Goal: Task Accomplishment & Management: Manage account settings

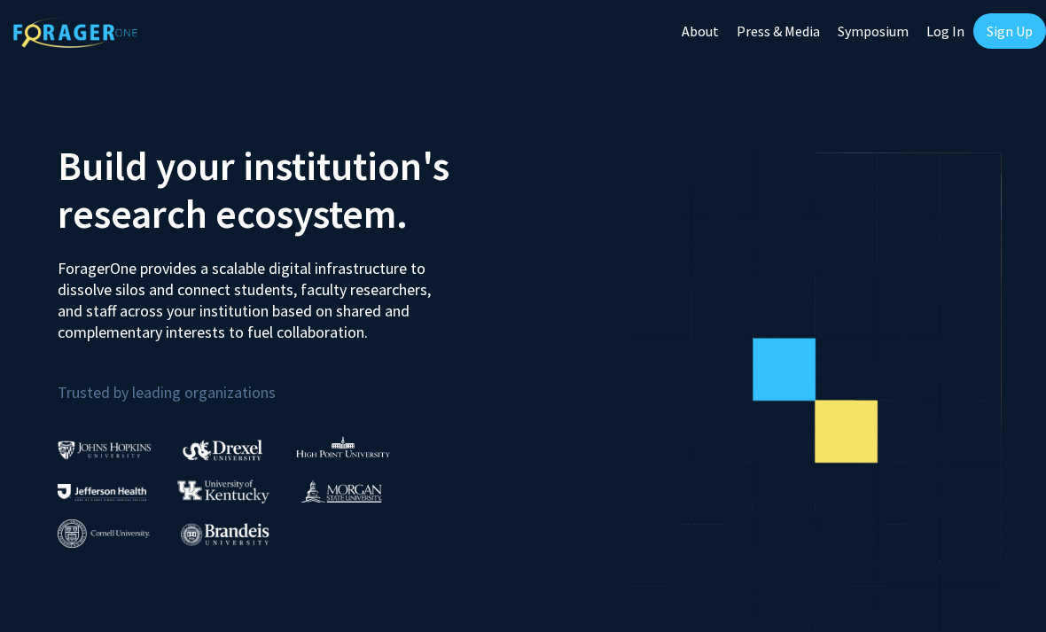
click at [945, 35] on link "Log In" at bounding box center [946, 31] width 56 height 62
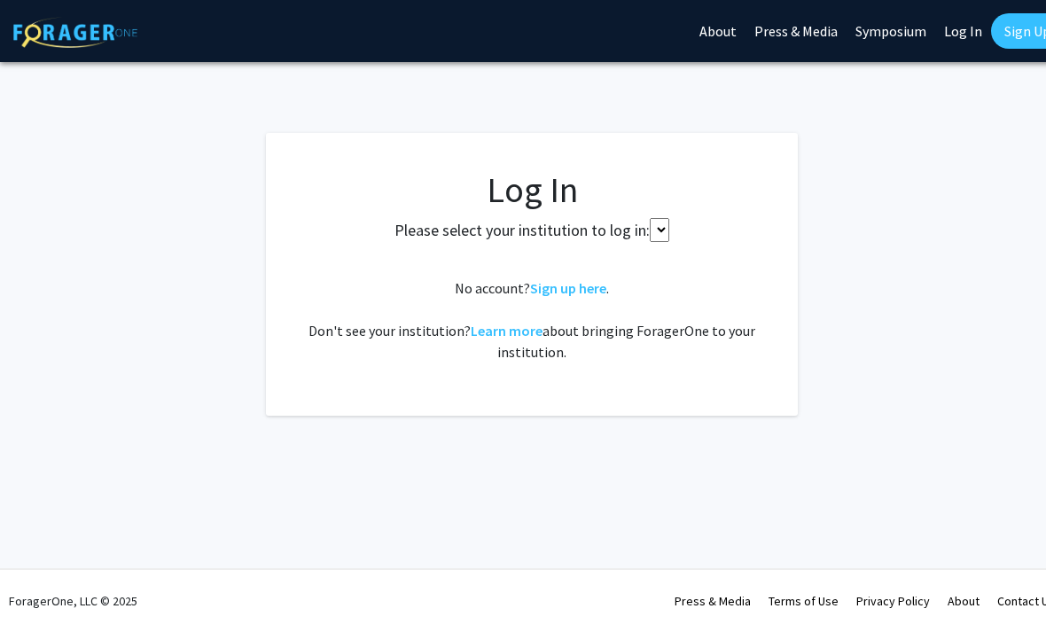
select select
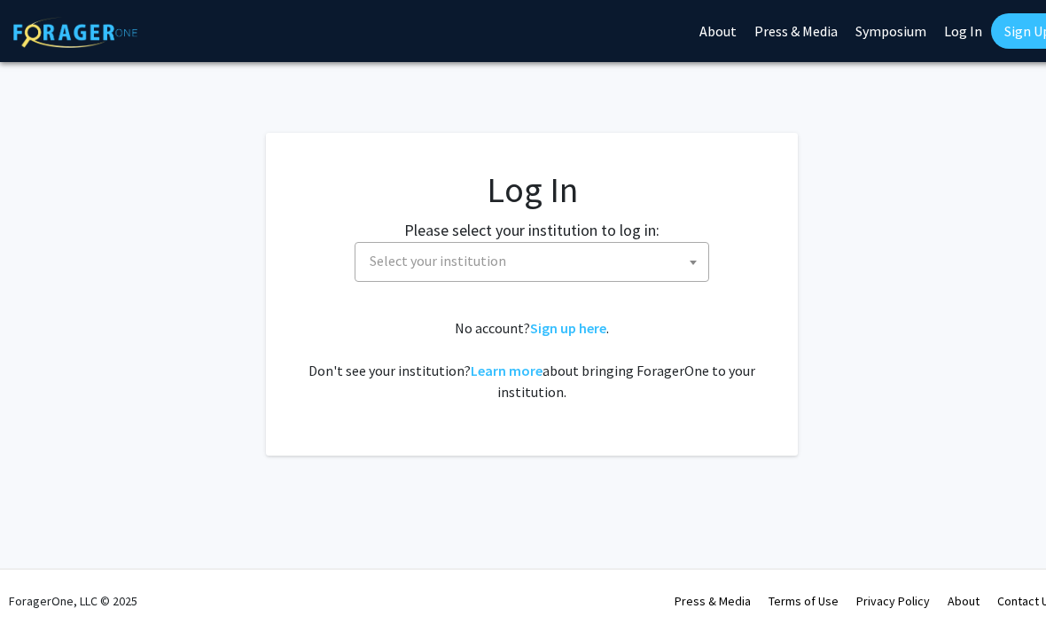
click at [407, 280] on span "Select your institution" at bounding box center [532, 262] width 355 height 40
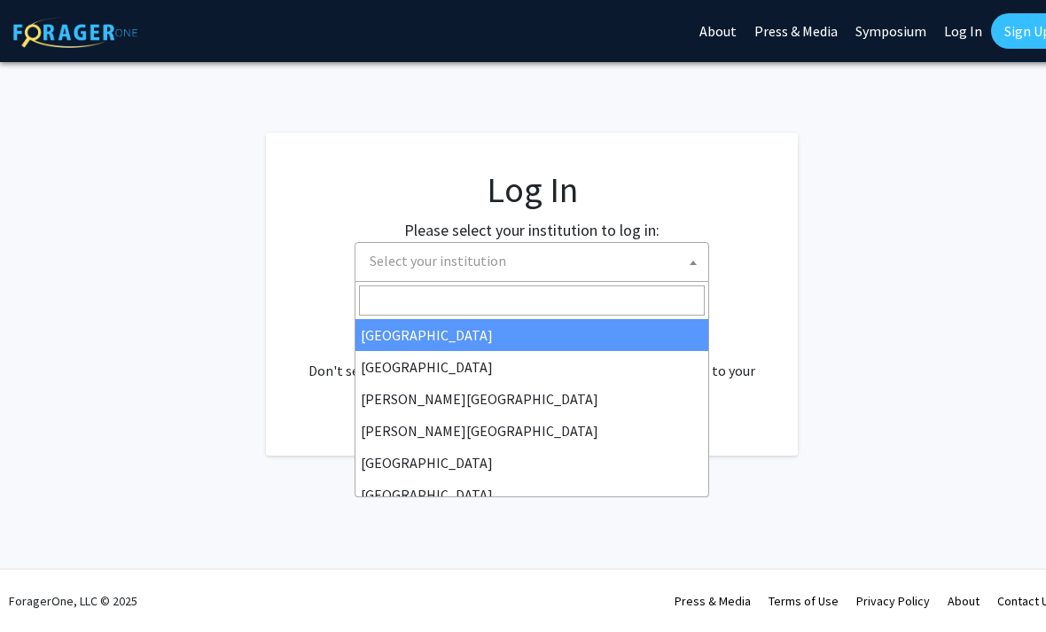
click at [399, 262] on span "Select your institution" at bounding box center [438, 261] width 137 height 18
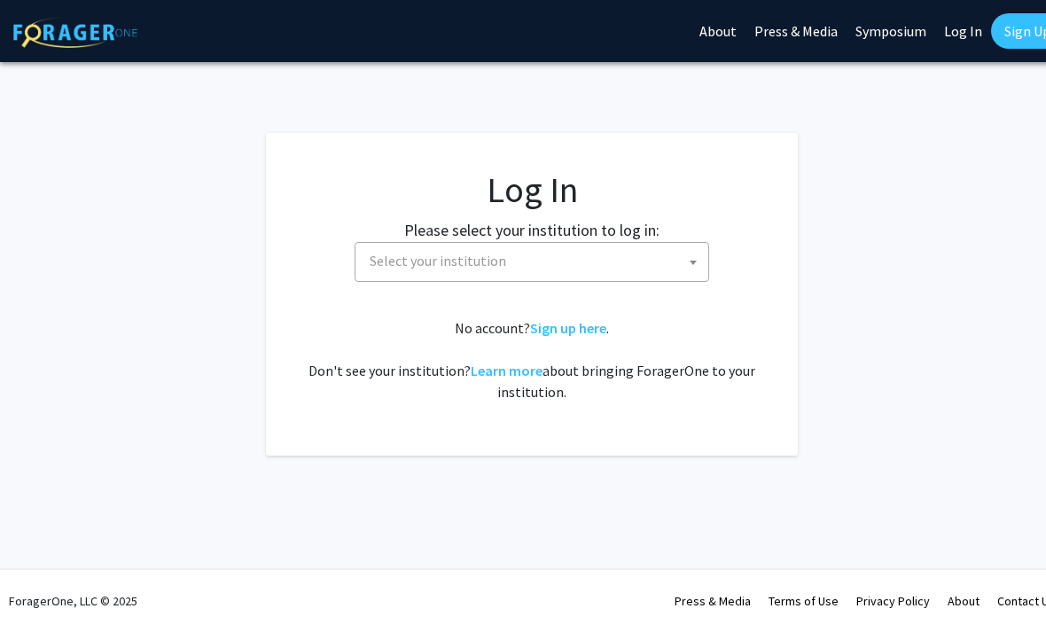
click at [659, 249] on span "Select your institution" at bounding box center [536, 261] width 346 height 36
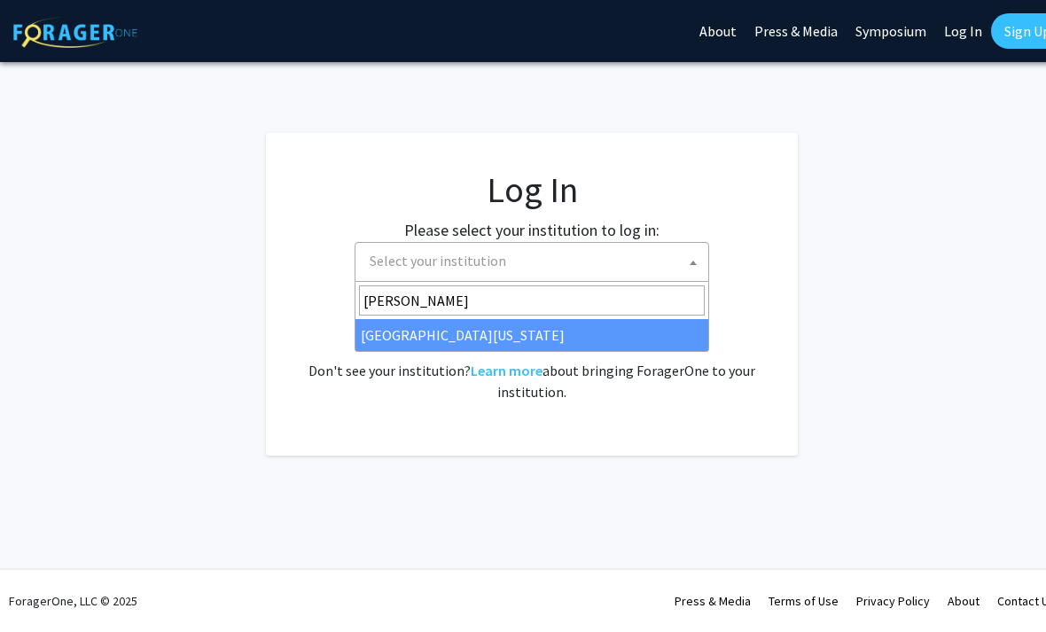
type input "kent"
select select "13"
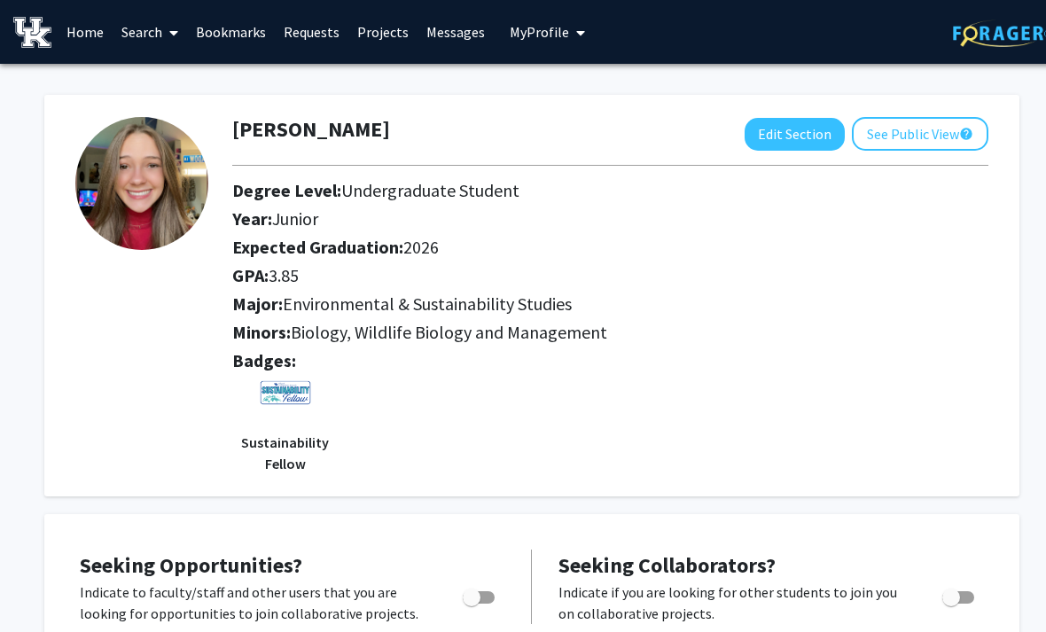
click at [817, 123] on button "Edit Section" at bounding box center [795, 134] width 100 height 33
select select "junior"
select select "2026"
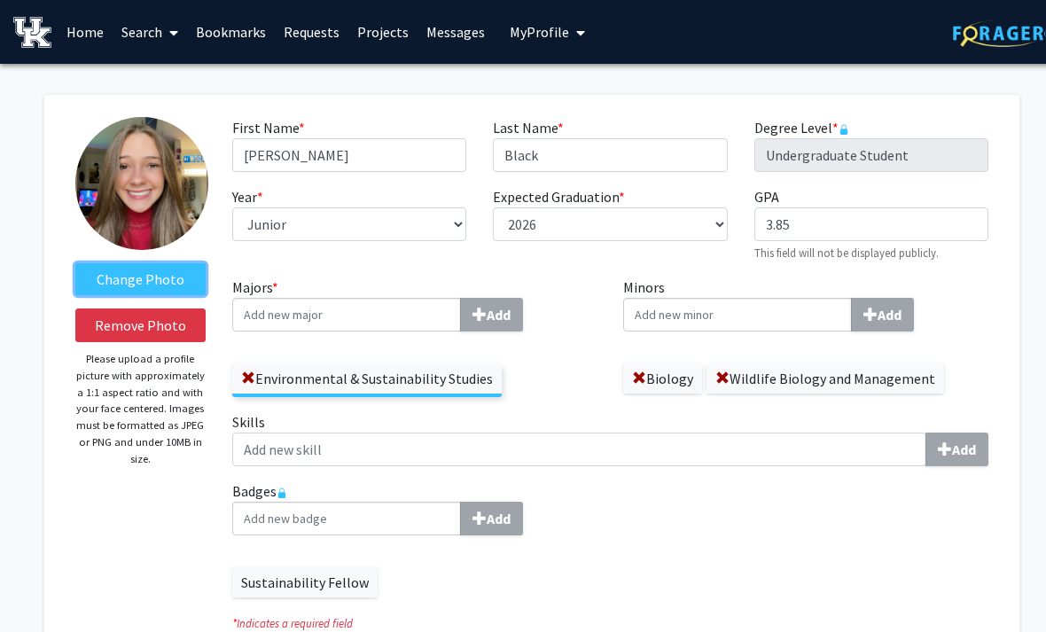
click at [185, 273] on label "Change Photo" at bounding box center [140, 279] width 130 height 32
click at [0, 0] on input "Change Photo" at bounding box center [0, 0] width 0 height 0
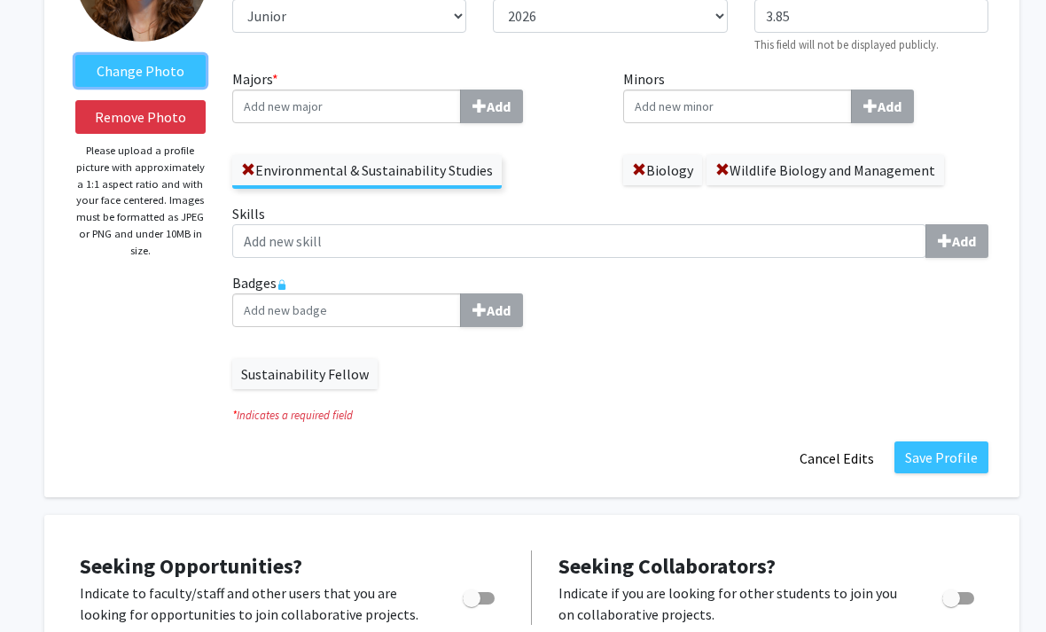
scroll to position [209, 0]
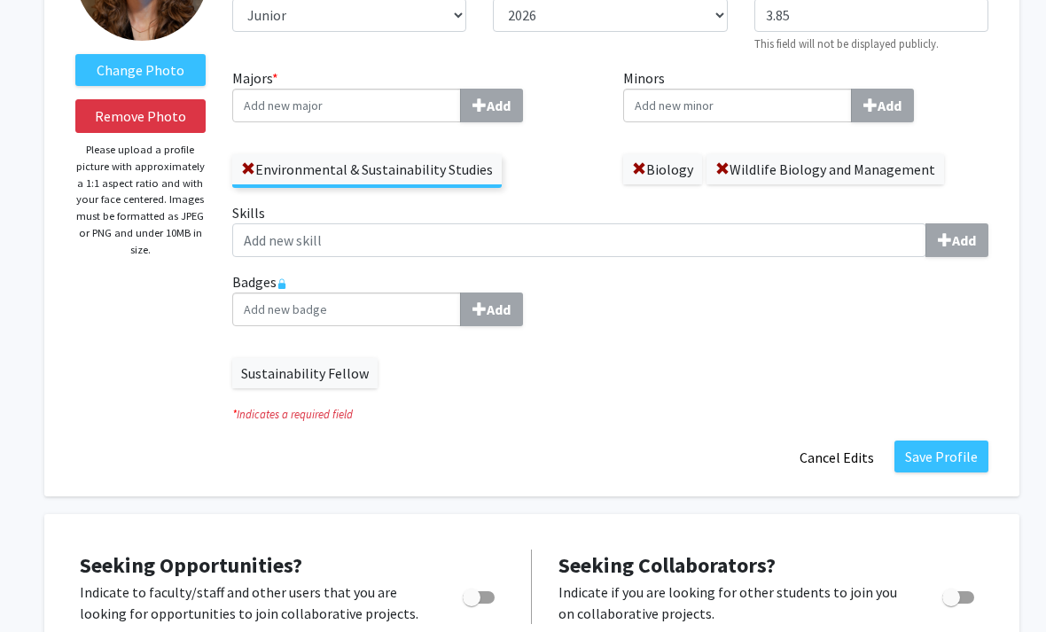
click at [622, 377] on div "Sustainability Fellow" at bounding box center [610, 364] width 756 height 48
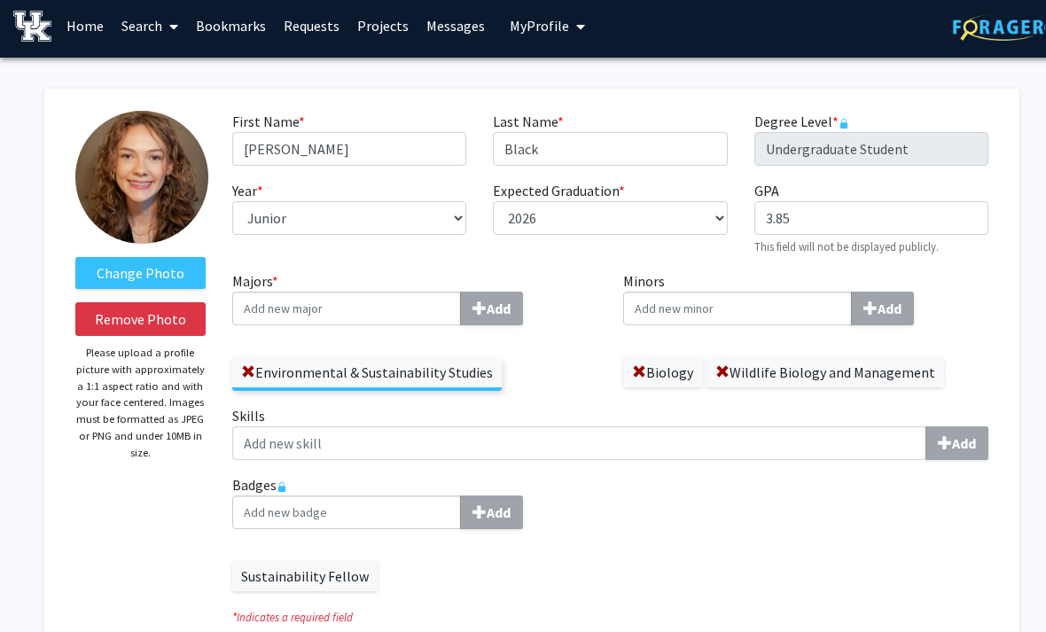
scroll to position [0, 0]
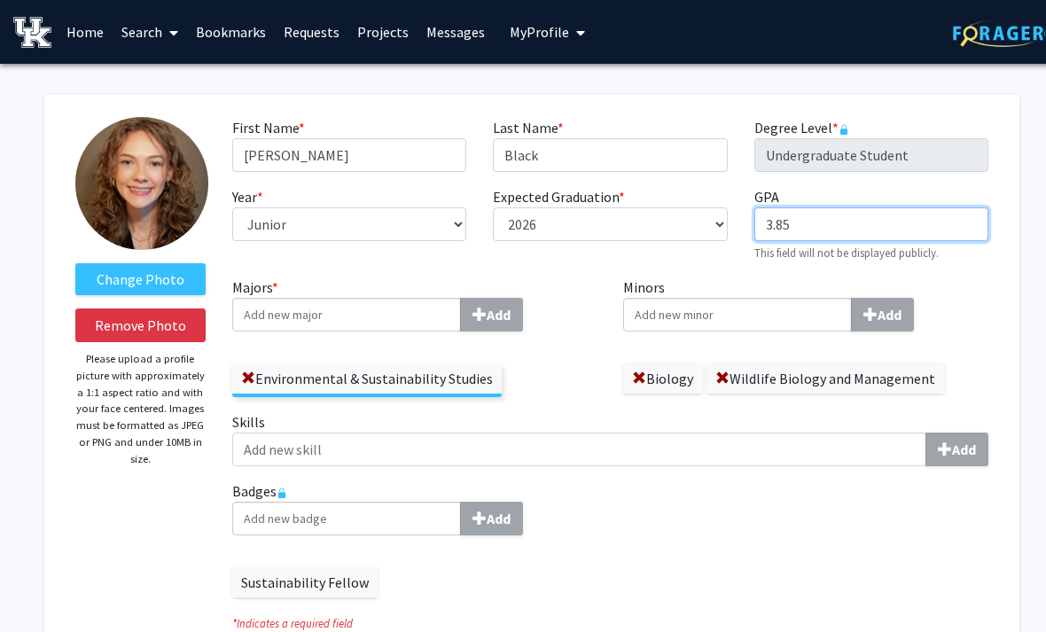
click at [855, 212] on input "3.85" at bounding box center [871, 224] width 234 height 34
click at [826, 218] on input "3.85" at bounding box center [871, 224] width 234 height 34
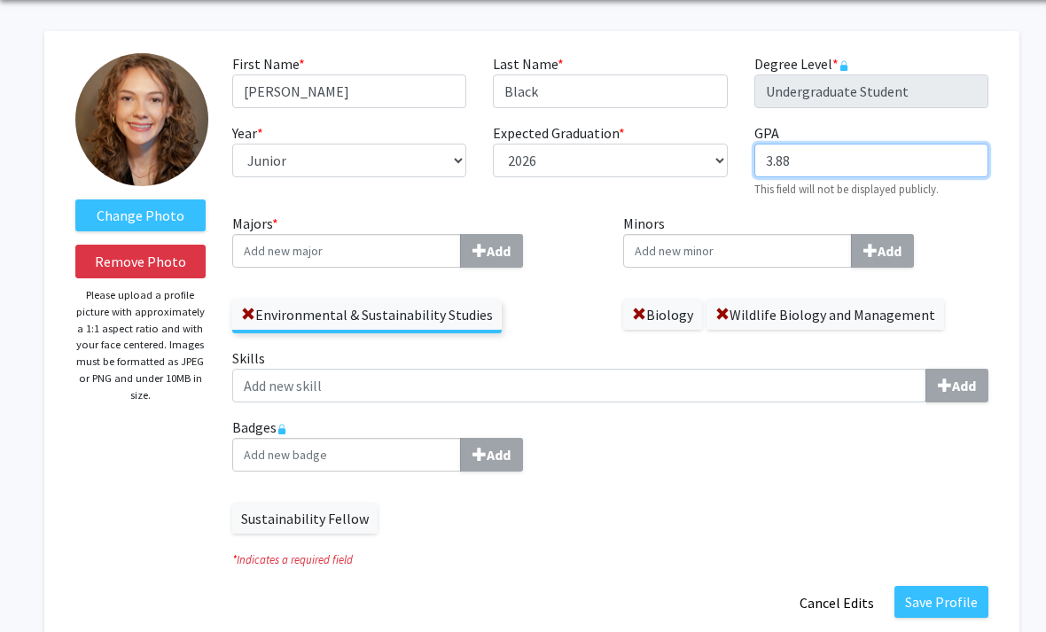
scroll to position [64, 0]
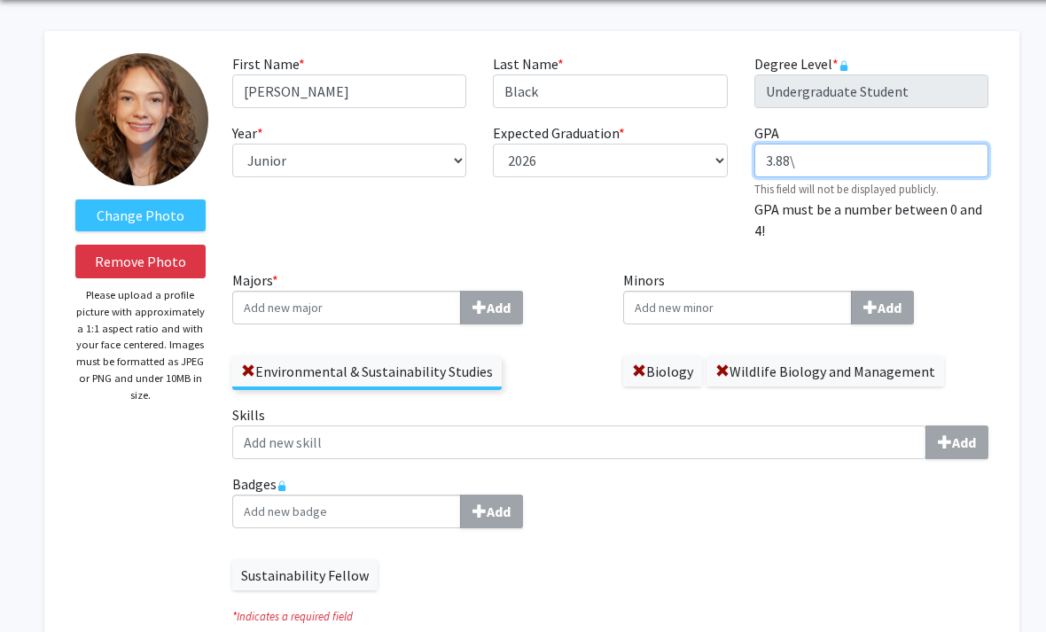
type input "3.88"
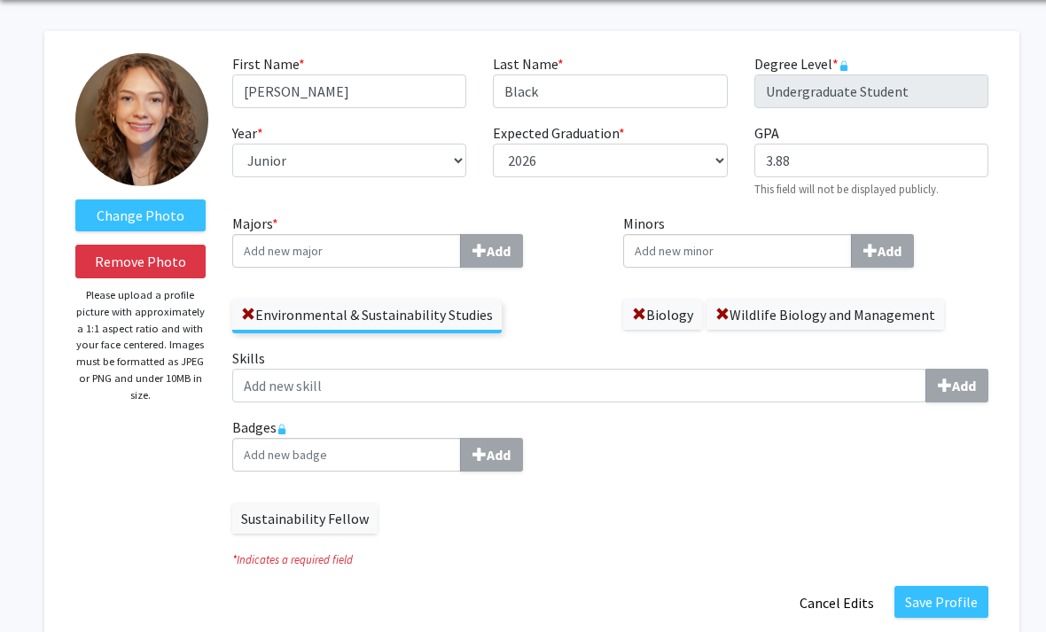
click at [959, 592] on button "Save Profile" at bounding box center [941, 602] width 94 height 32
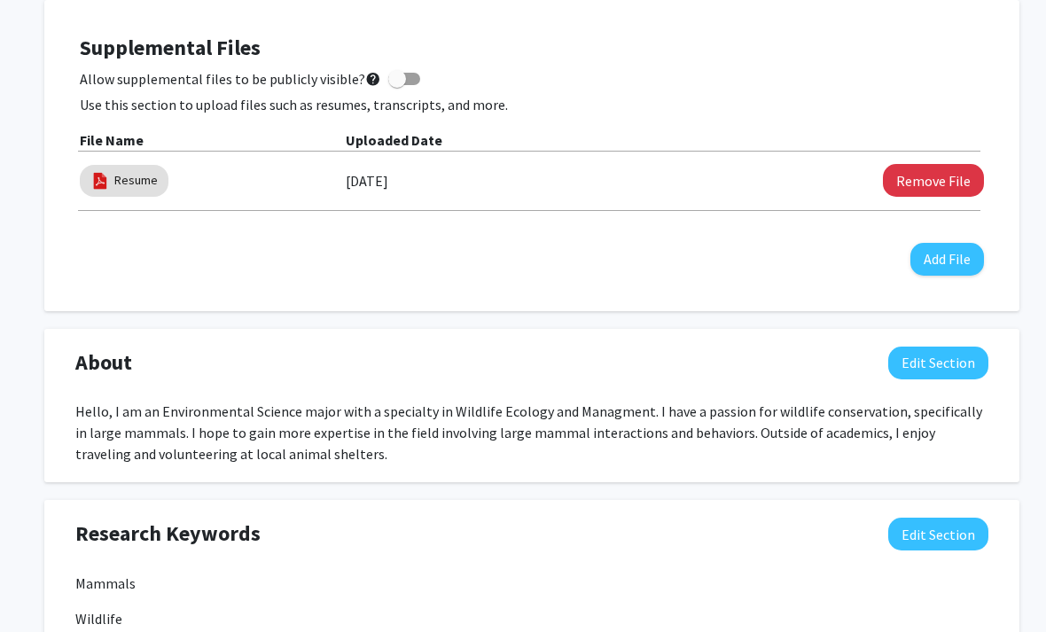
scroll to position [677, 0]
click at [117, 184] on link "Resume" at bounding box center [135, 180] width 43 height 19
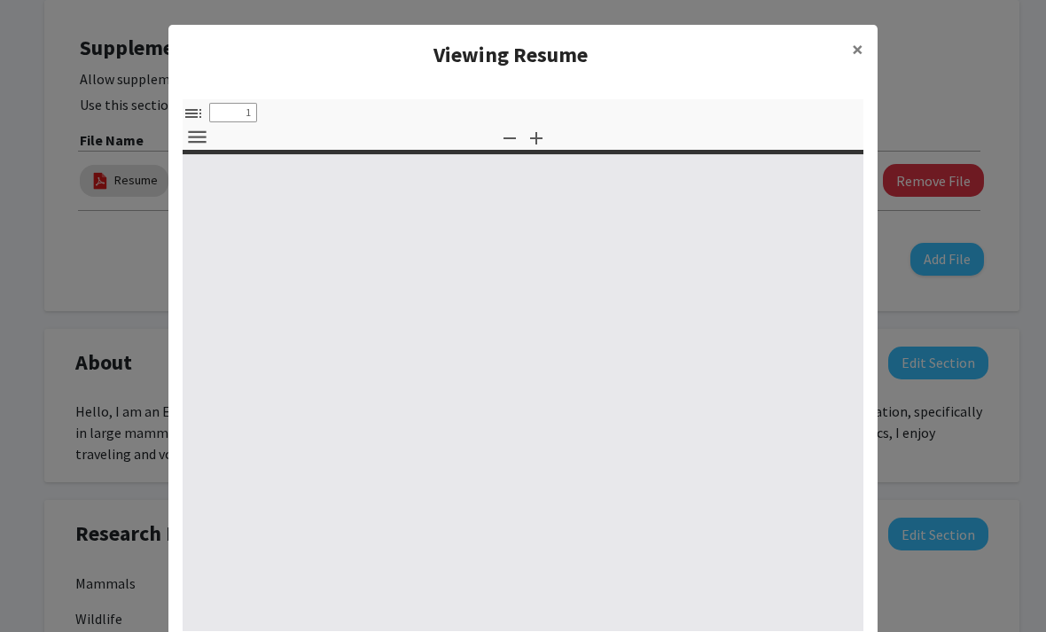
select select "custom"
type input "0"
select select "custom"
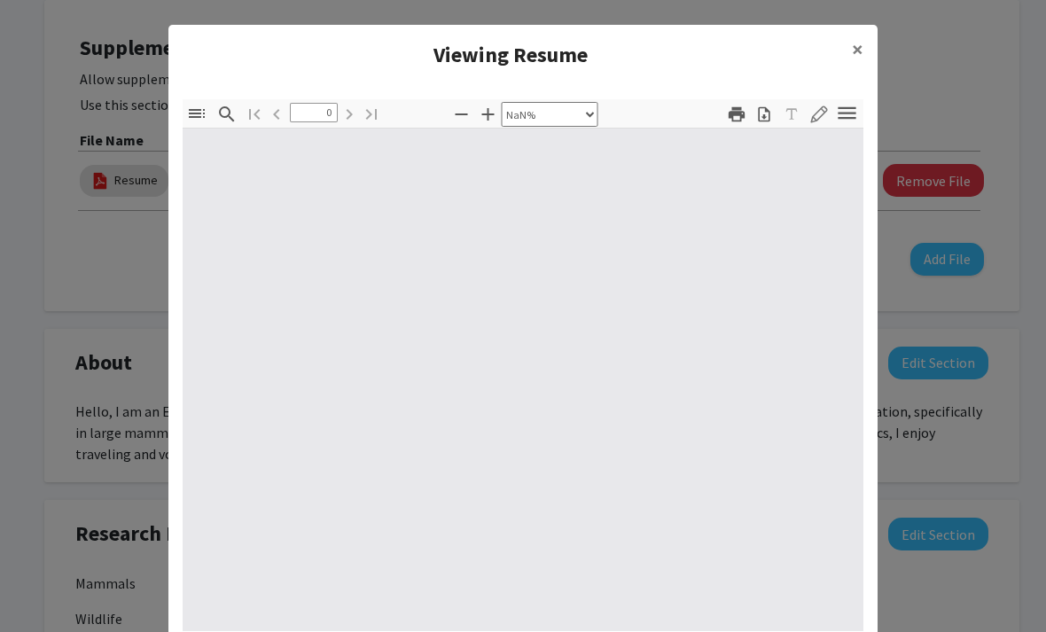
type input "1"
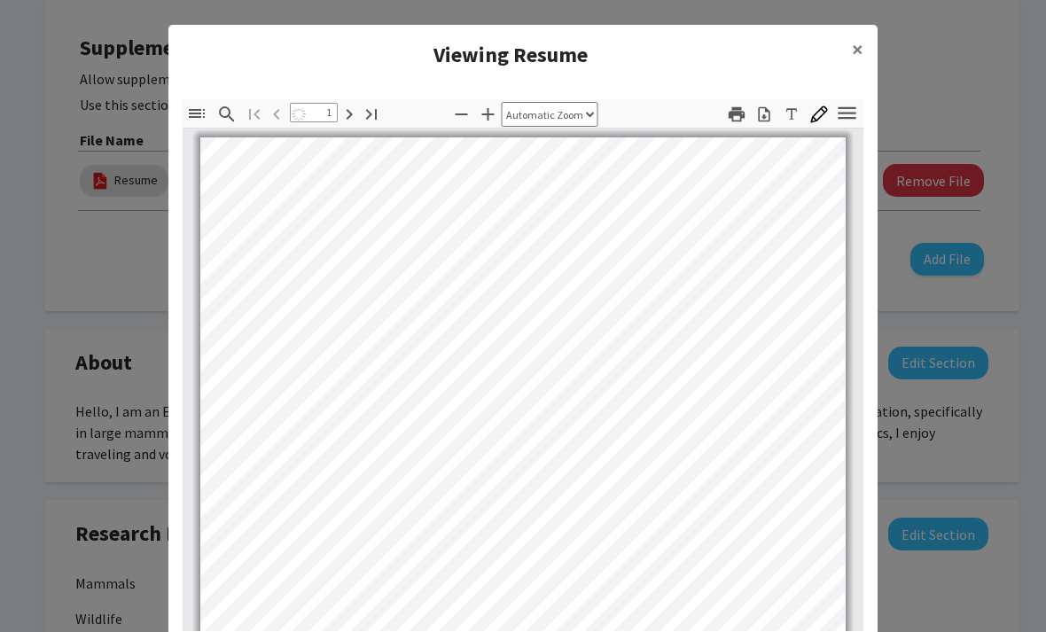
select select "auto"
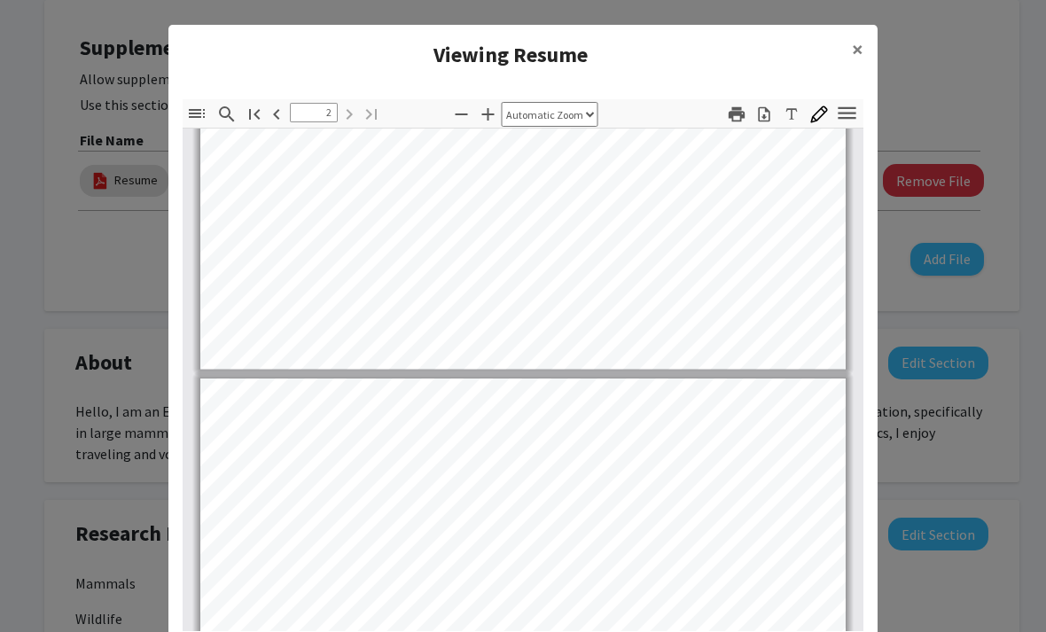
type input "1"
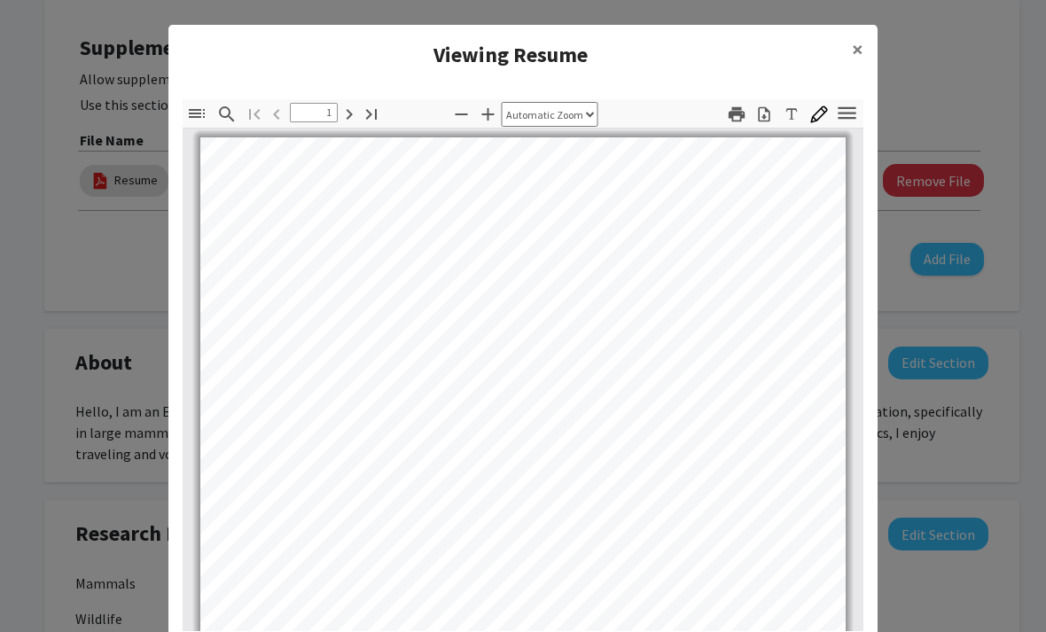
click at [862, 45] on span "×" at bounding box center [858, 48] width 12 height 27
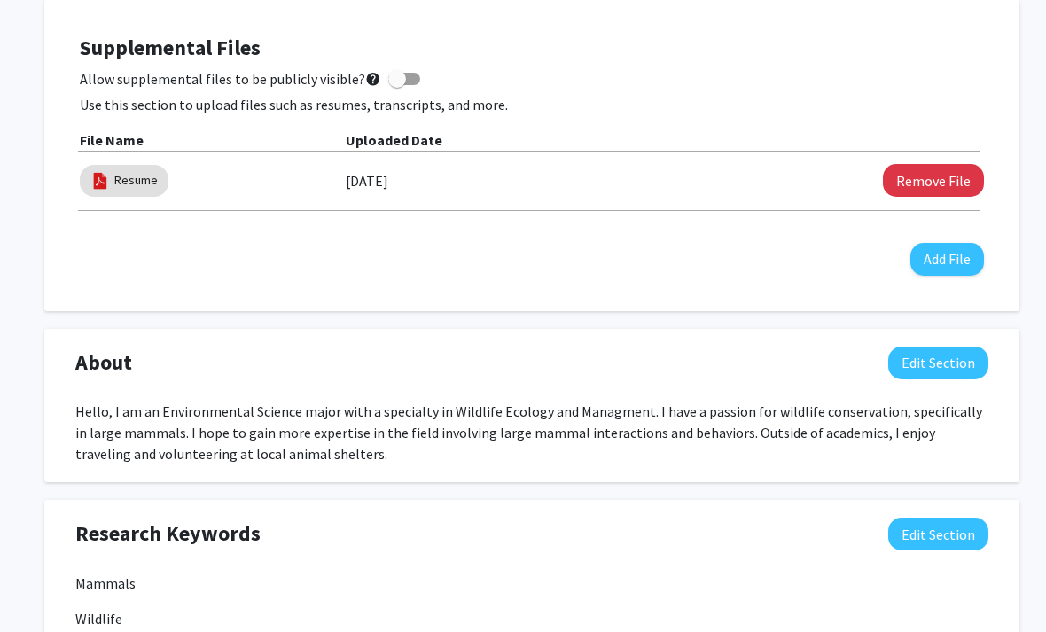
click at [947, 184] on button "Remove File" at bounding box center [933, 180] width 101 height 33
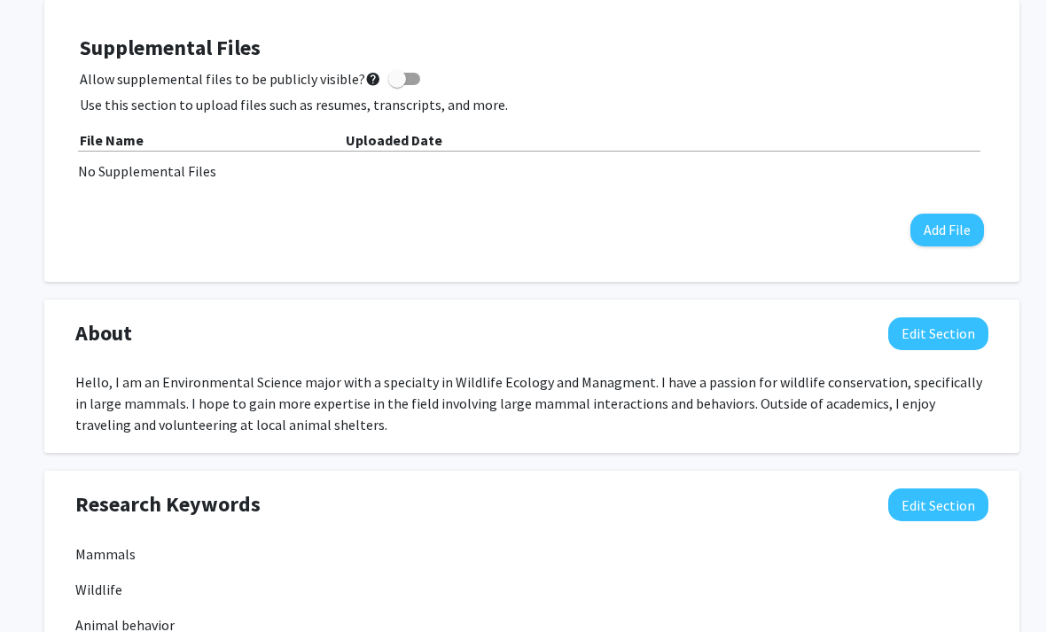
click at [957, 230] on button "Add File" at bounding box center [947, 230] width 74 height 33
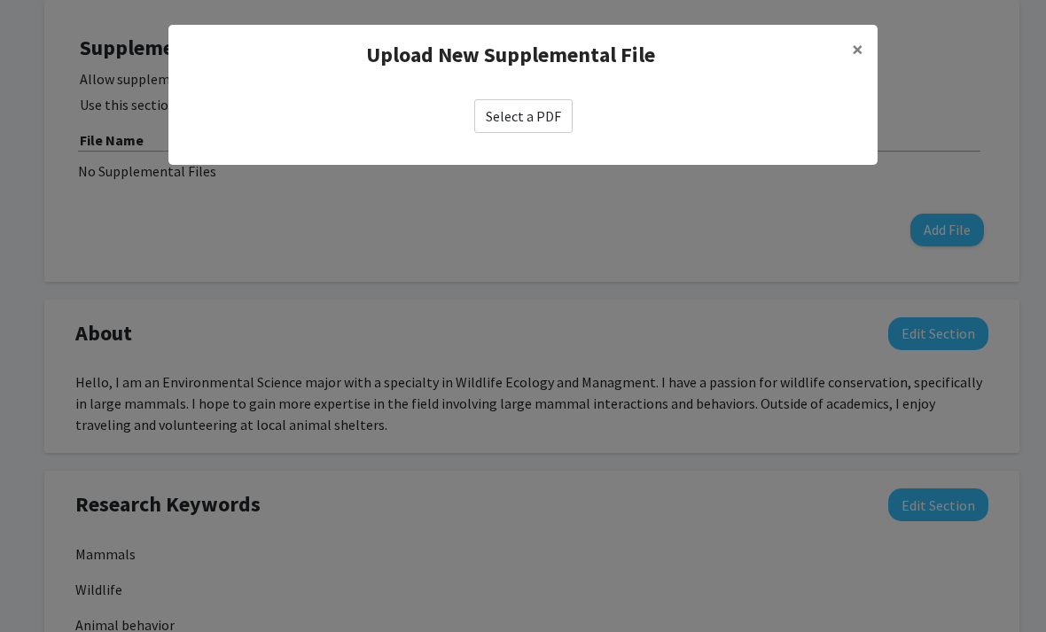
click at [851, 50] on button "×" at bounding box center [858, 50] width 40 height 50
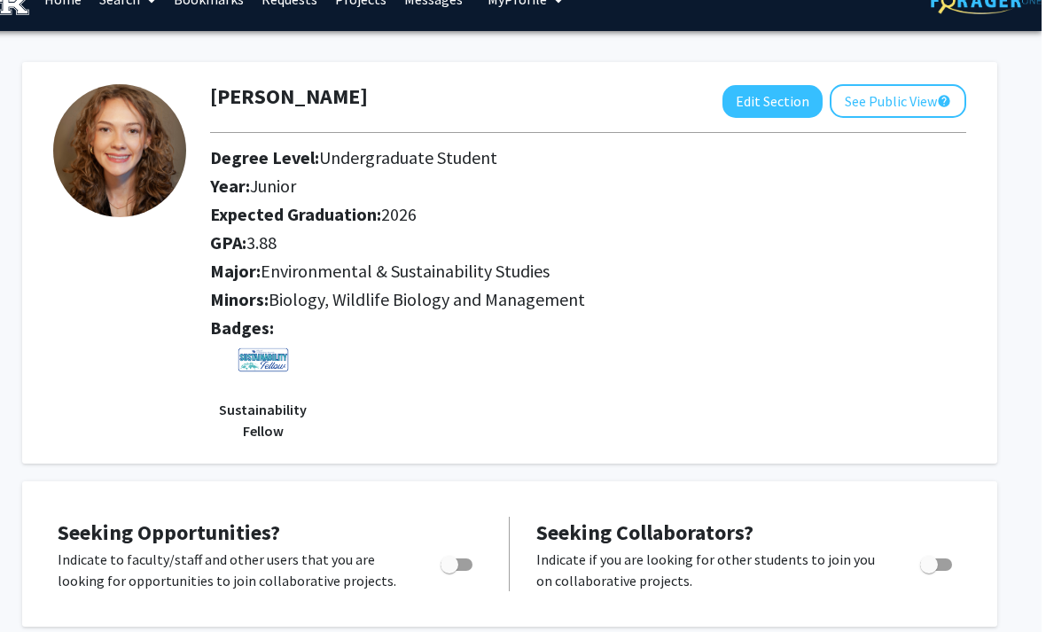
scroll to position [0, 18]
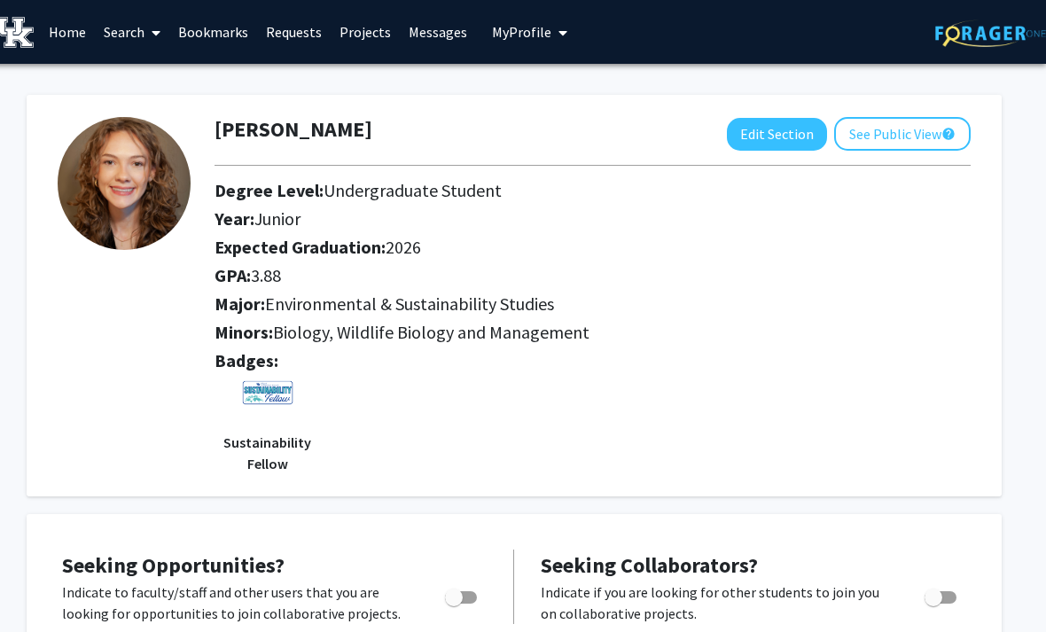
click at [45, 29] on link "Home" at bounding box center [67, 32] width 55 height 62
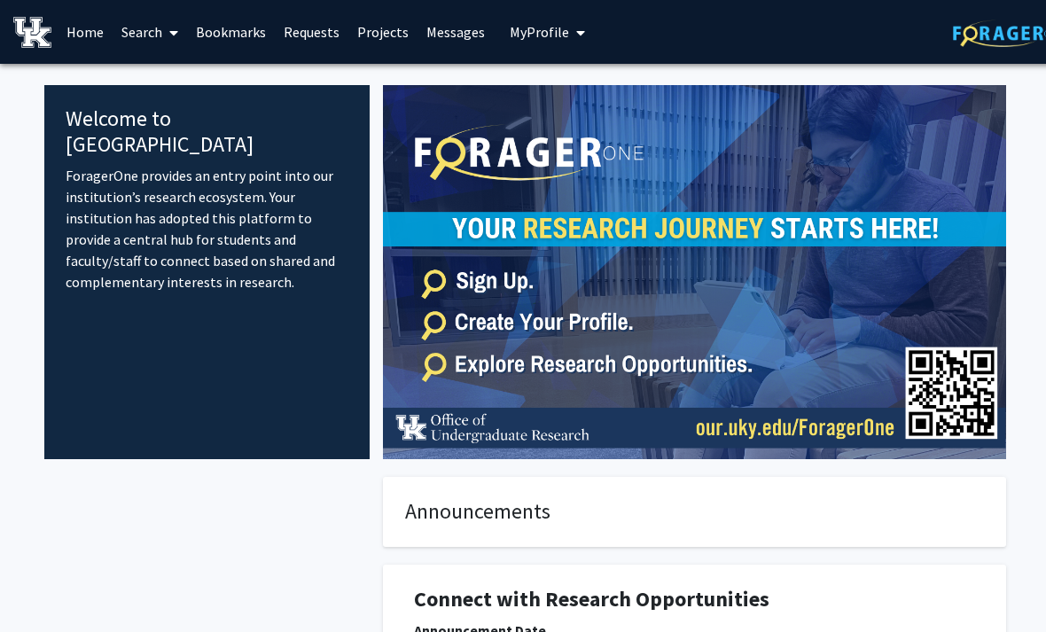
click at [569, 35] on span "My profile dropdown to access profile and logout" at bounding box center [577, 33] width 16 height 62
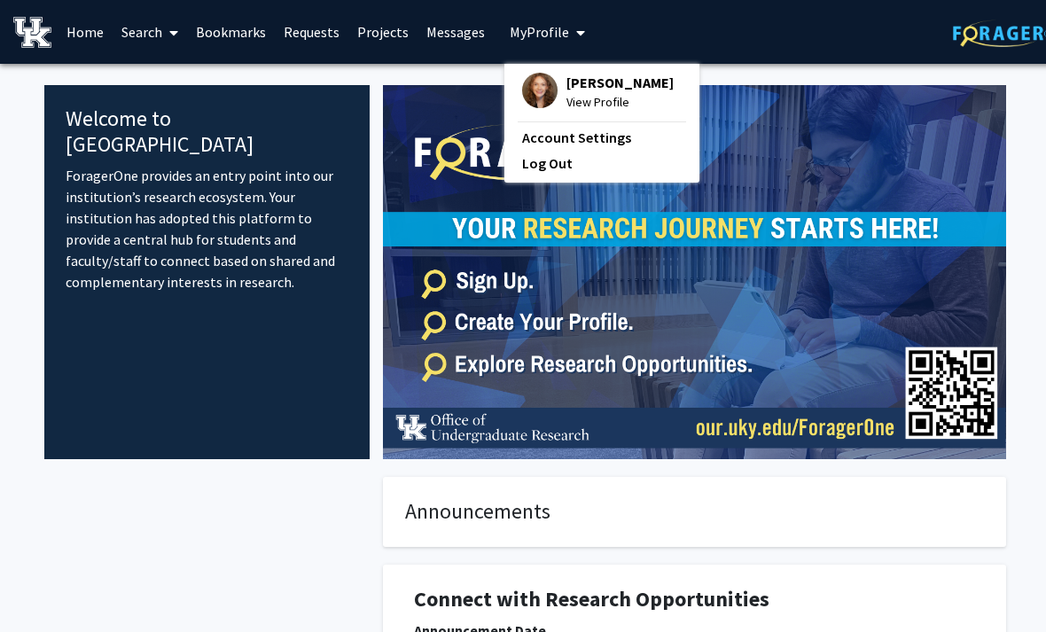
click at [599, 82] on span "Callie Black" at bounding box center [619, 83] width 107 height 20
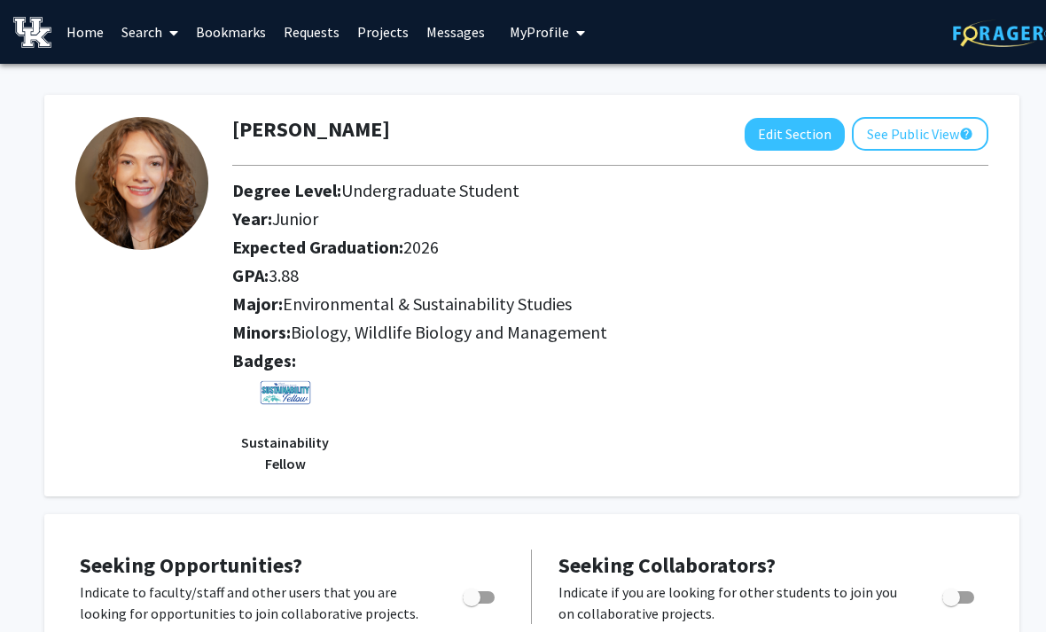
click at [908, 129] on button "See Public View help" at bounding box center [920, 134] width 137 height 34
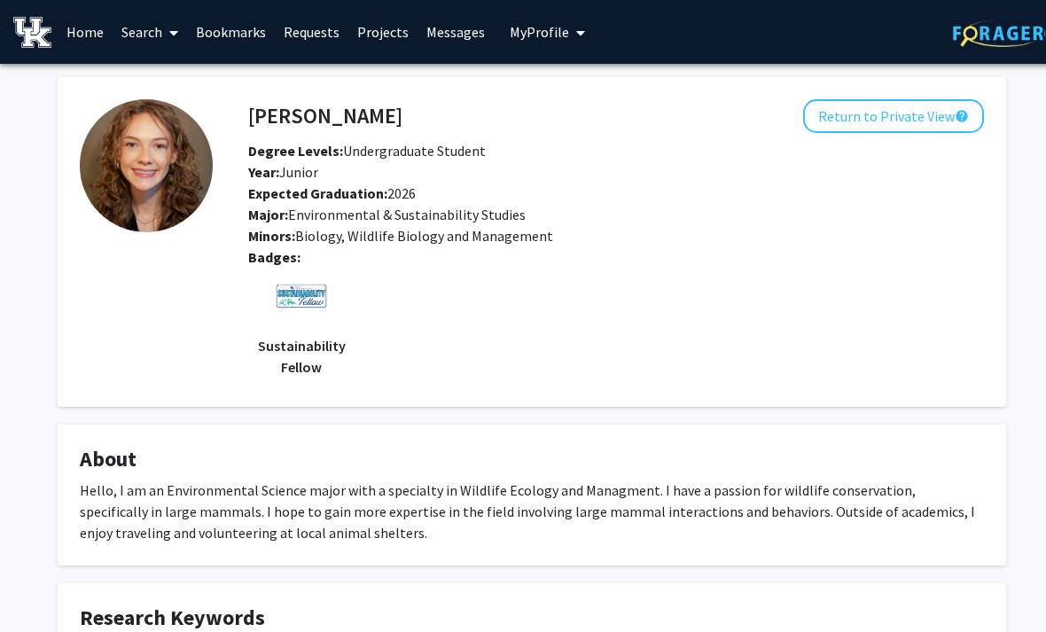
click at [910, 117] on button "Return to Private View help" at bounding box center [893, 116] width 181 height 34
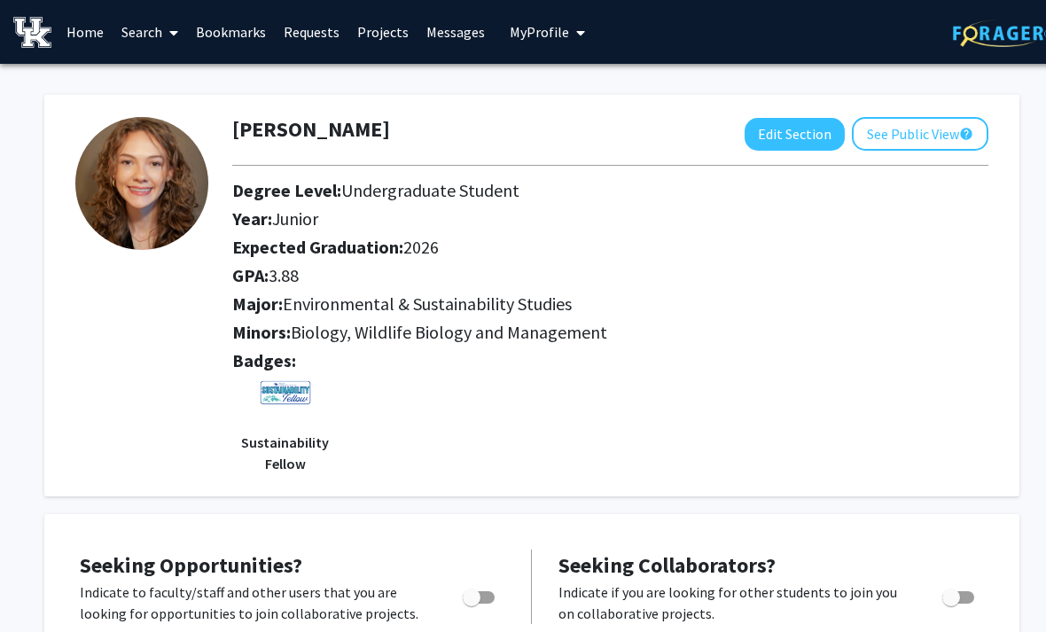
click at [791, 138] on button "Edit Section" at bounding box center [795, 134] width 100 height 33
select select "junior"
select select "2026"
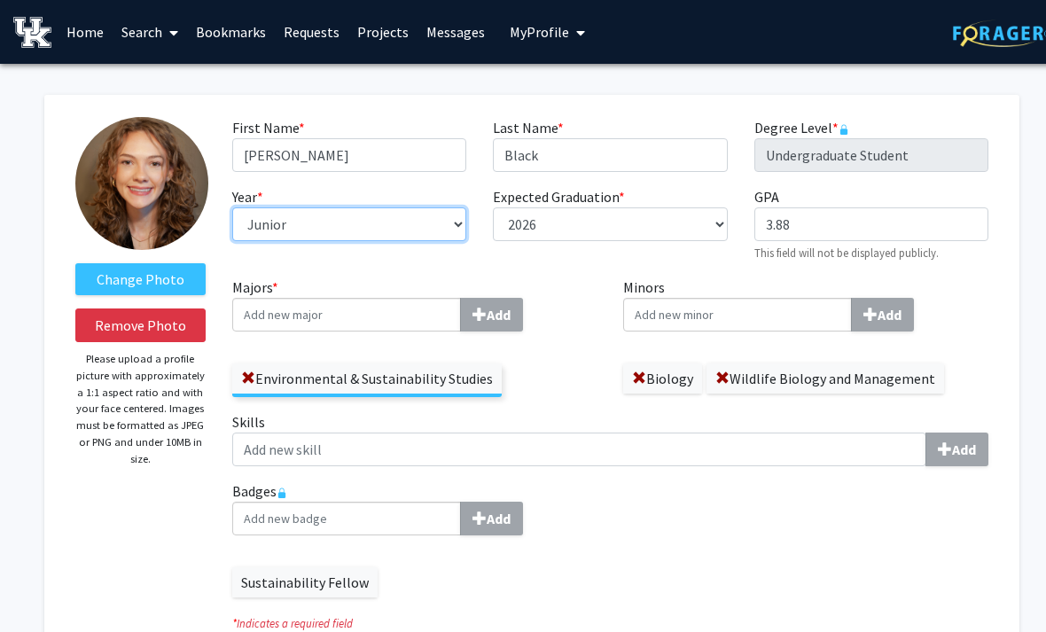
click at [367, 215] on select "--- First-year Sophomore Junior Senior Postbaccalaureate Certificate" at bounding box center [349, 224] width 234 height 34
select select "senior"
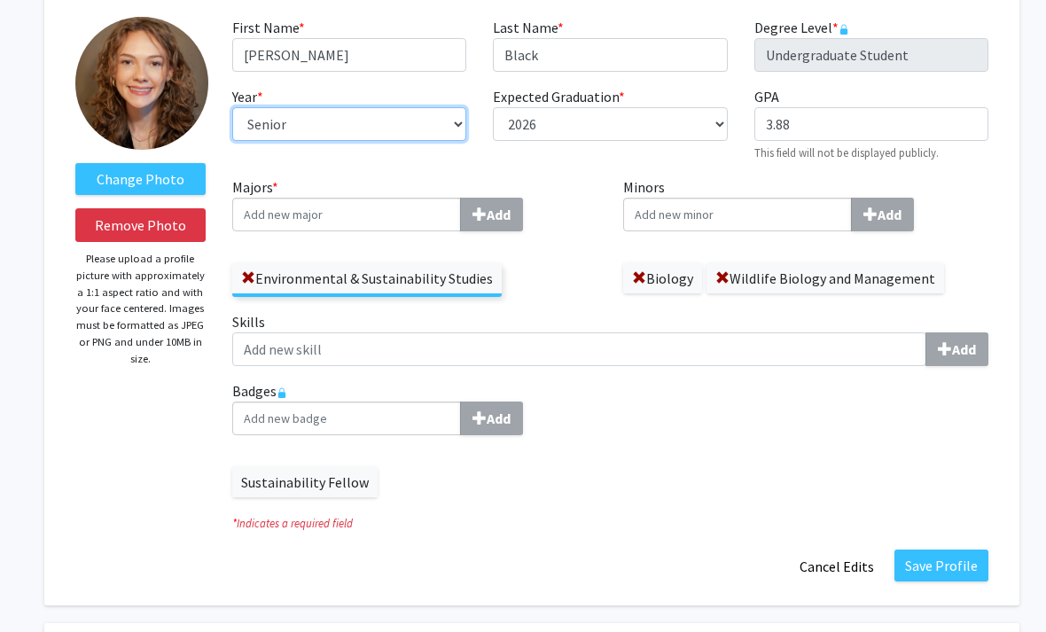
scroll to position [120, 0]
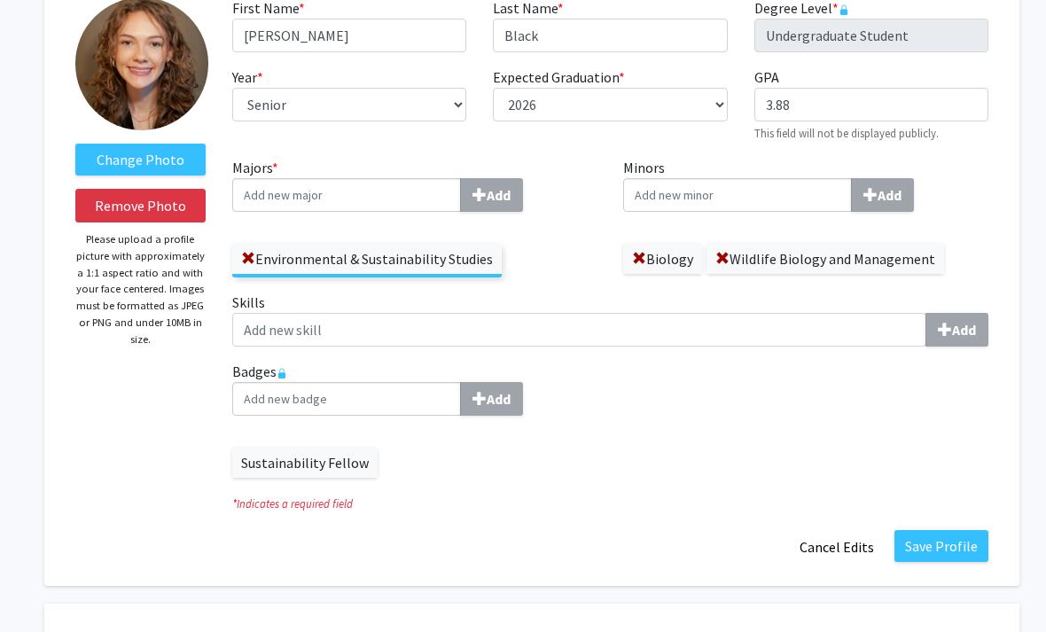
click at [962, 558] on button "Save Profile" at bounding box center [941, 546] width 94 height 32
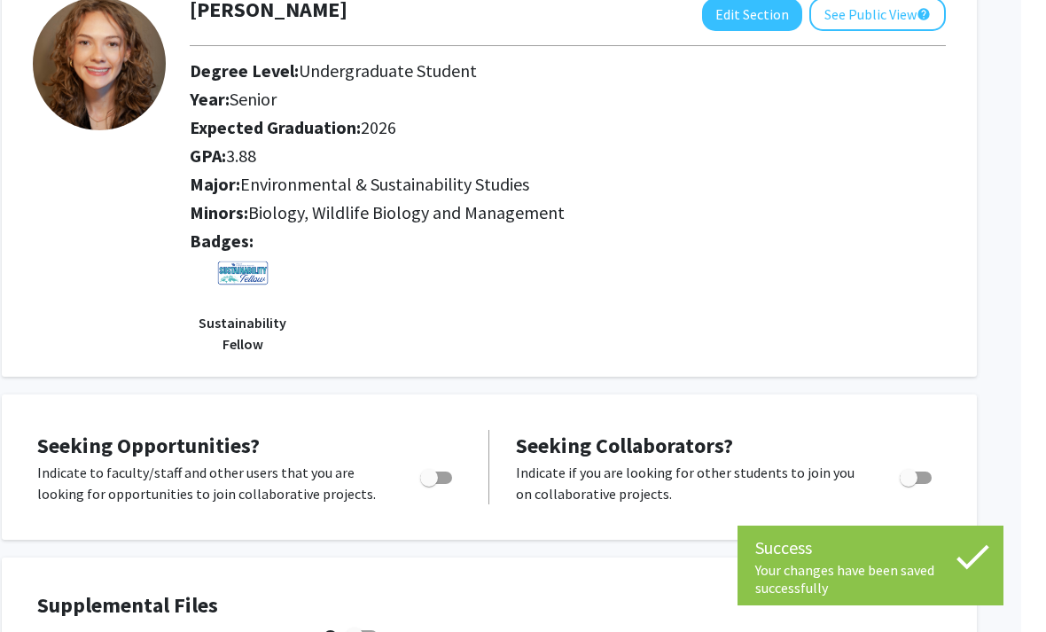
scroll to position [119, 18]
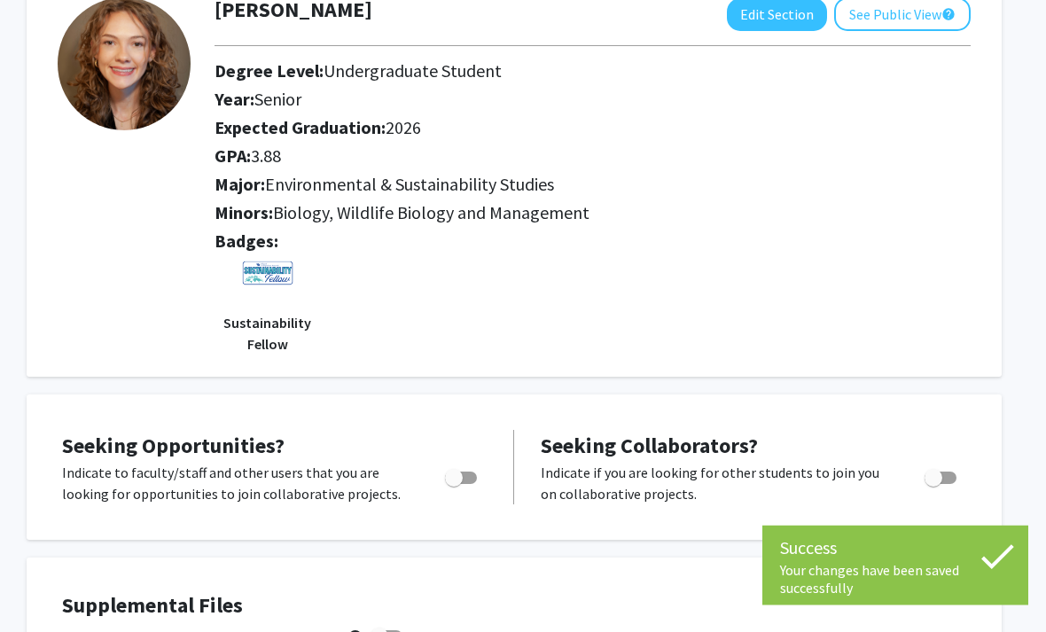
click at [884, 19] on button "See Public View help" at bounding box center [902, 15] width 137 height 34
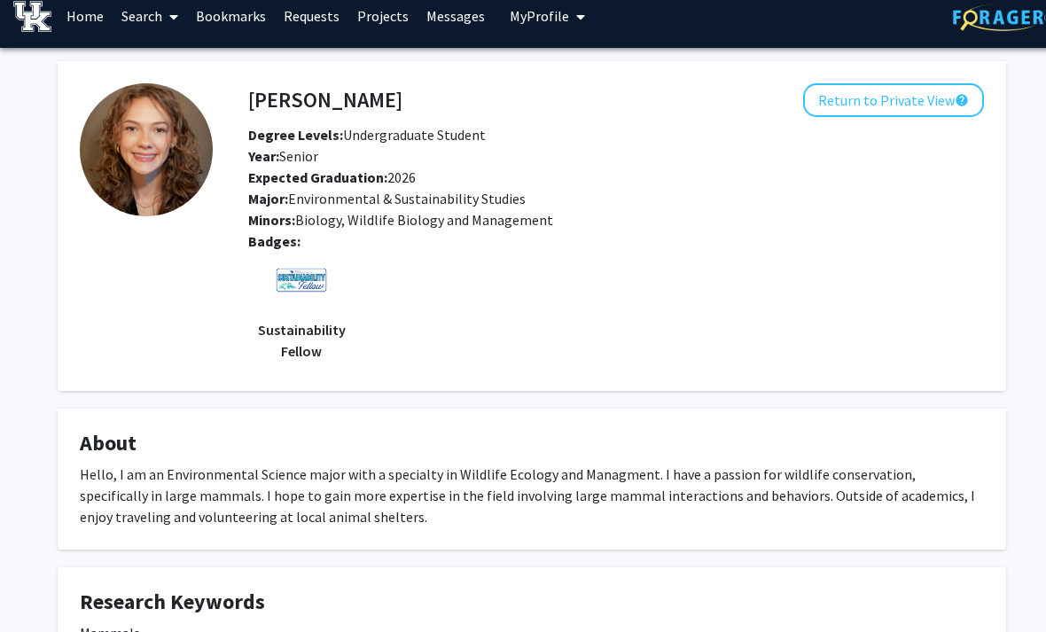
scroll to position [17, 0]
